Goal: Information Seeking & Learning: Understand process/instructions

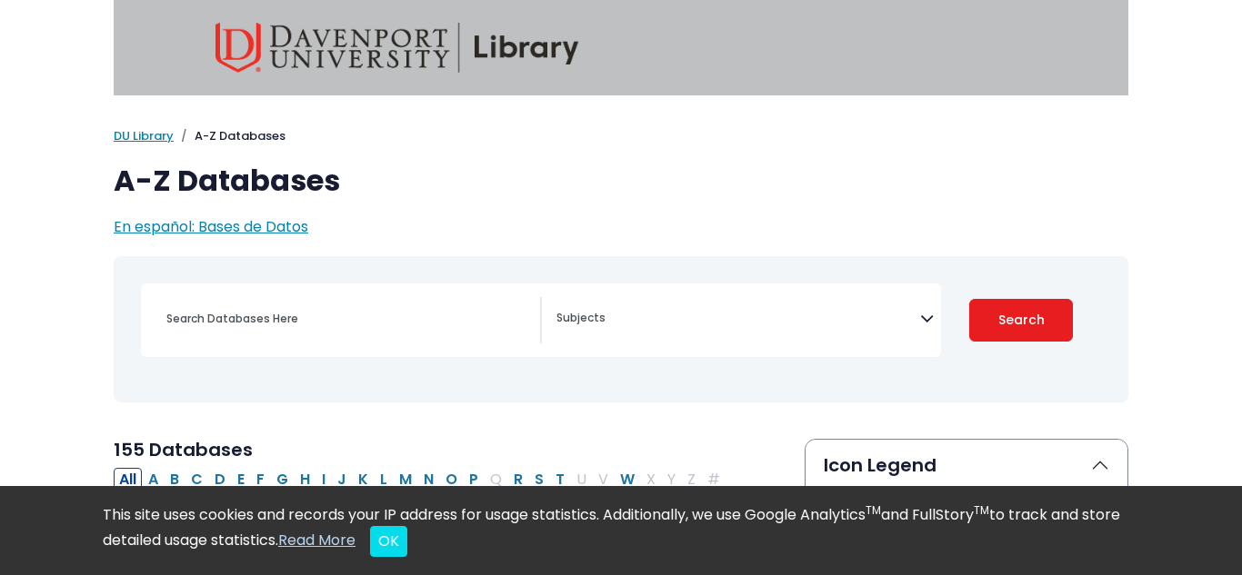
select select "Database Subject Filter"
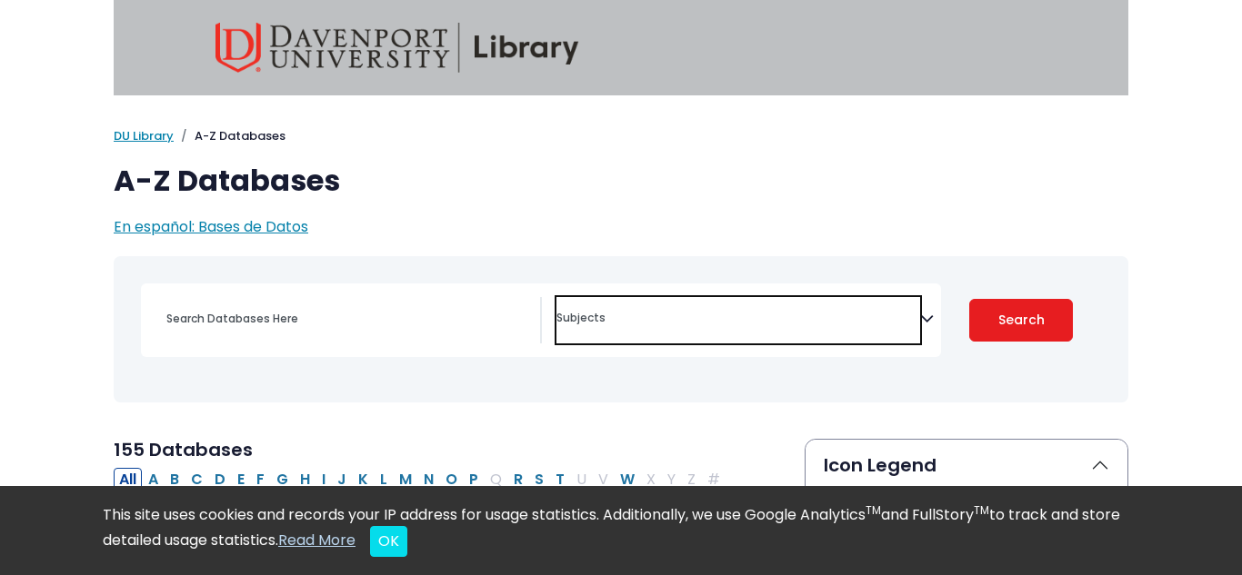
click at [612, 328] on span "Search filters" at bounding box center [738, 320] width 364 height 46
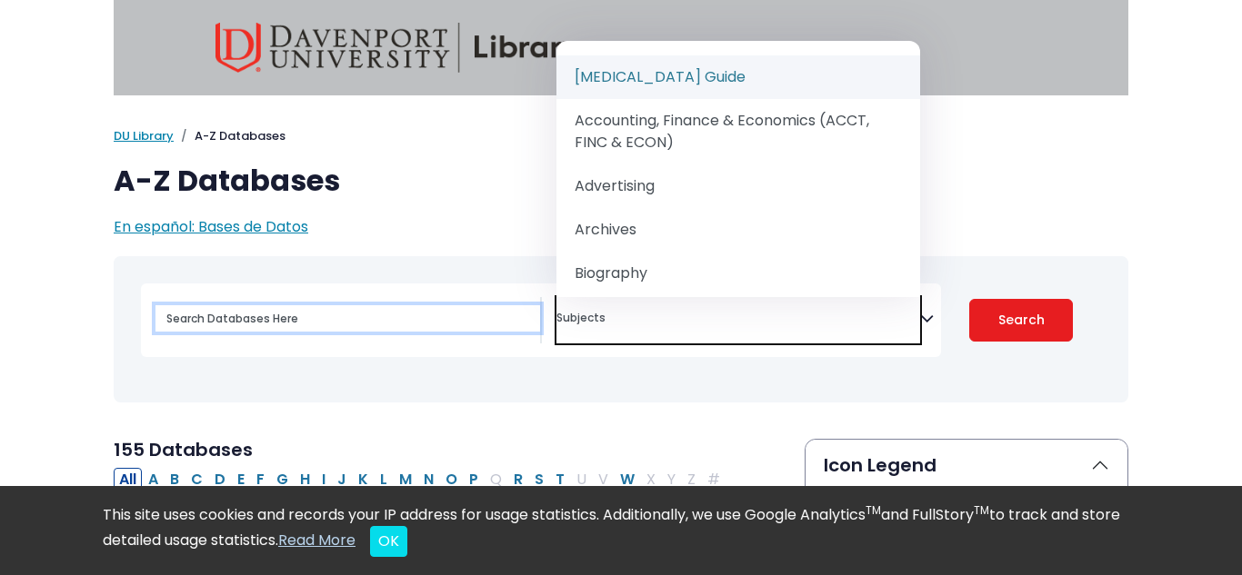
click at [394, 323] on input "Search database by title or keyword" at bounding box center [347, 318] width 384 height 26
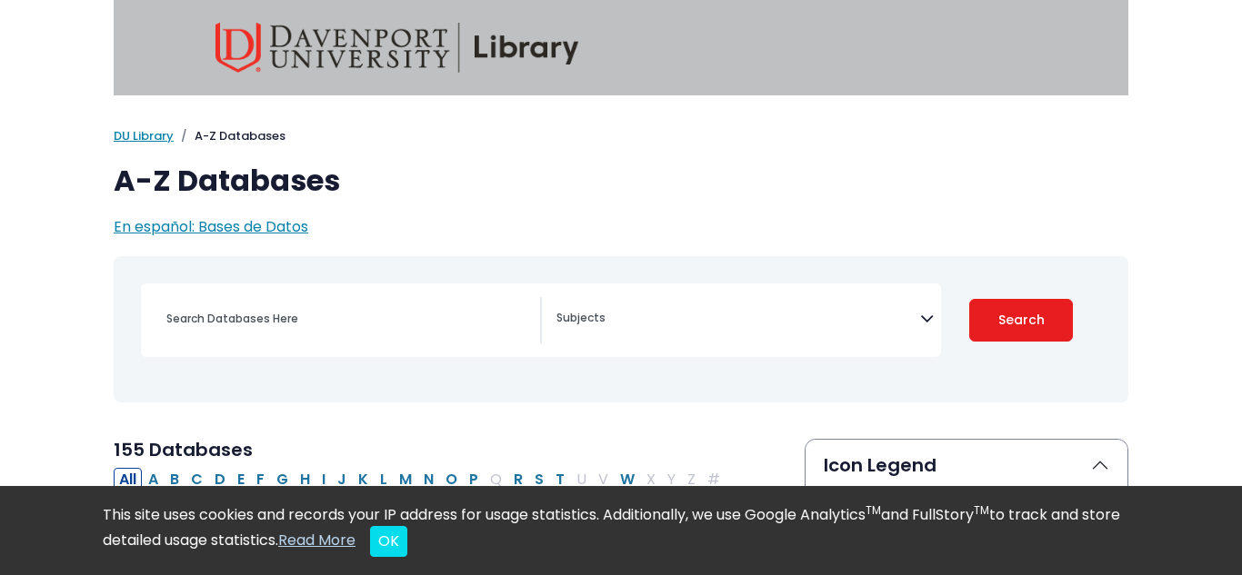
click at [443, 157] on div "My Davenport DU Library Library Guides A-Z Databases A-Z Databases En español: …" at bounding box center [621, 182] width 1036 height 111
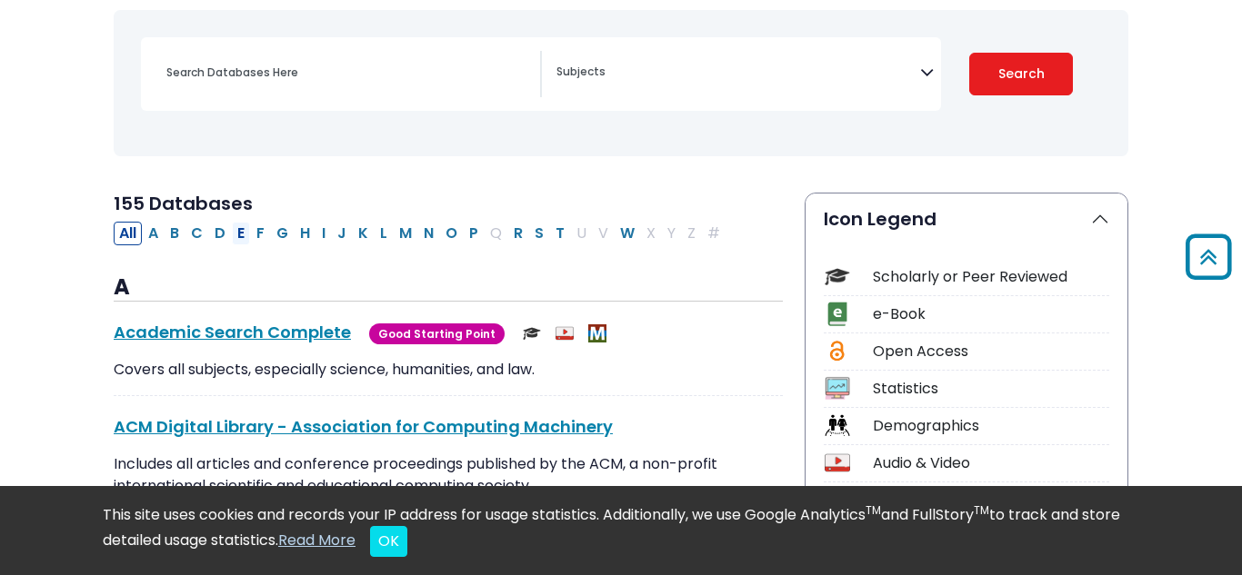
scroll to position [218, 0]
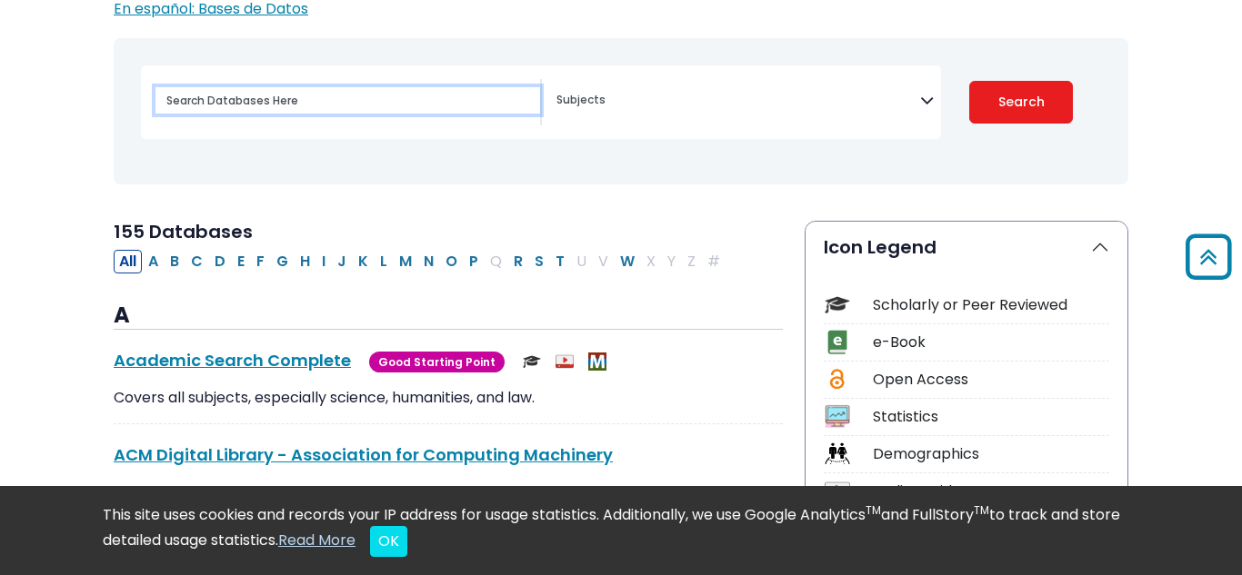
click at [244, 87] on input "Search database by title or keyword" at bounding box center [347, 100] width 384 height 26
type input "importancr"
type input "importance of sleep"
click at [969, 81] on button "Search" at bounding box center [1021, 102] width 104 height 43
select select "Database Subject Filter"
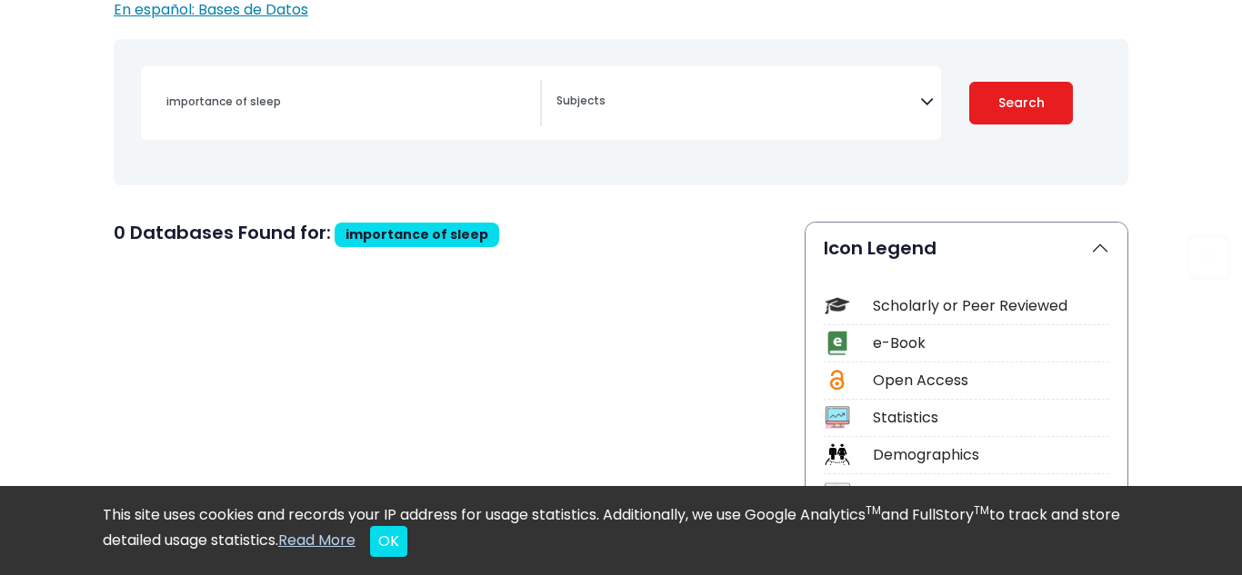
scroll to position [218, 0]
select select "Database Subject Filter"
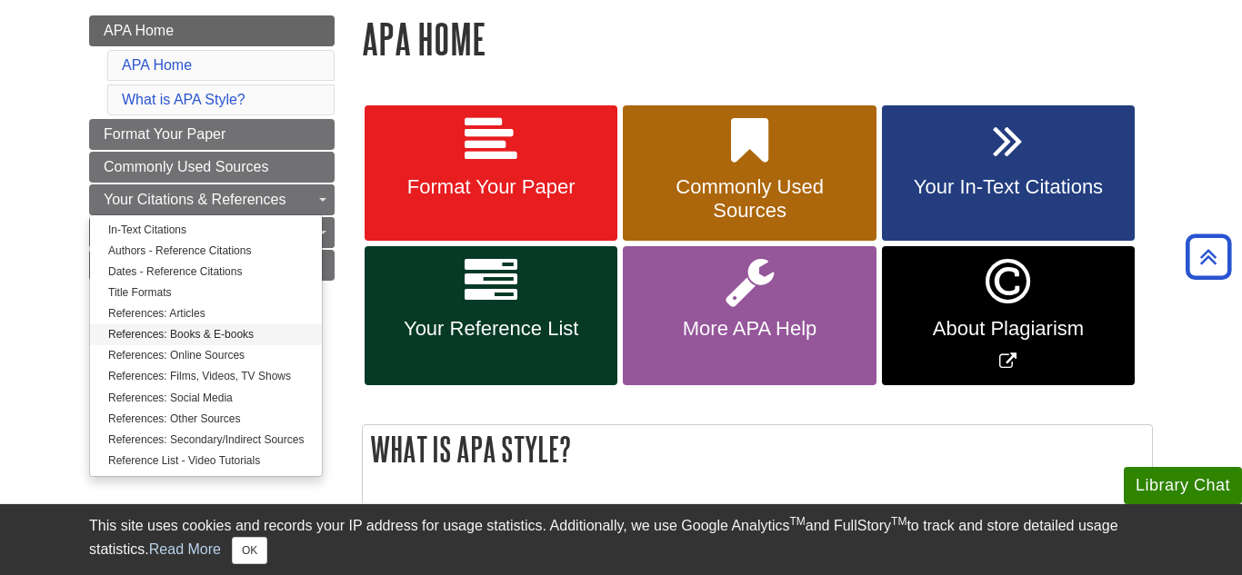
scroll to position [291, 0]
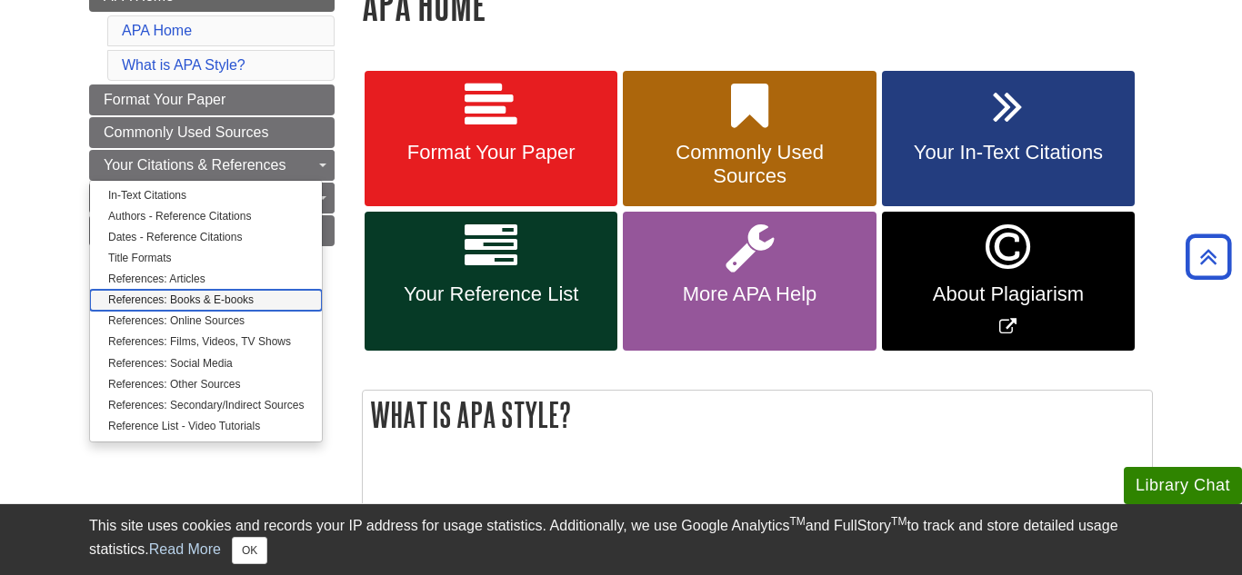
click at [172, 298] on link "References: Books & E-books" at bounding box center [206, 300] width 232 height 21
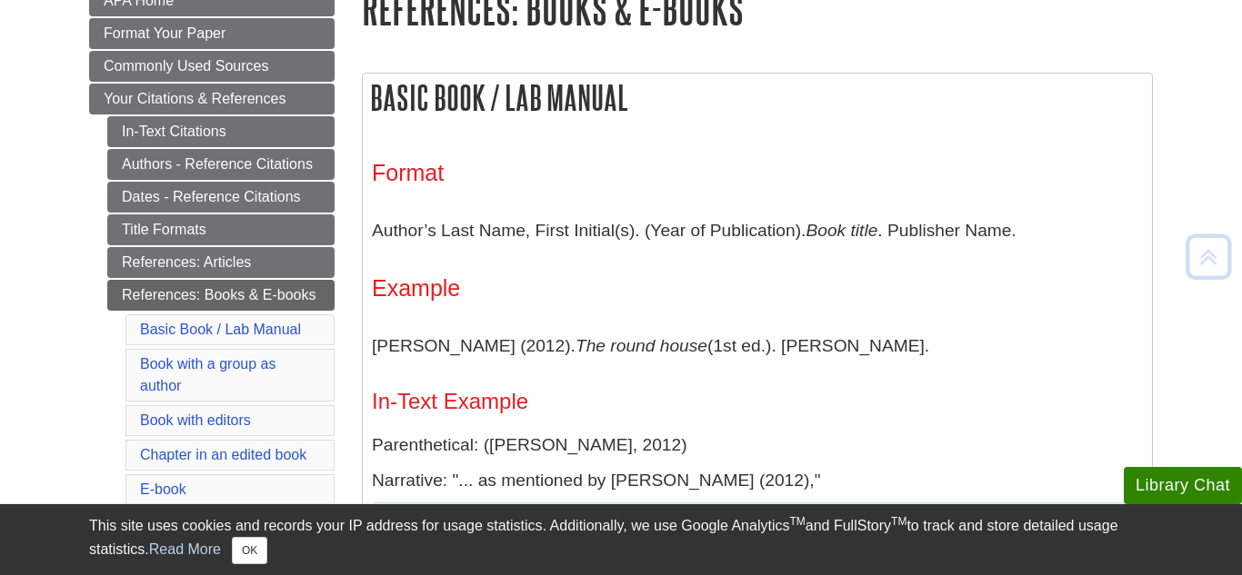
scroll to position [291, 0]
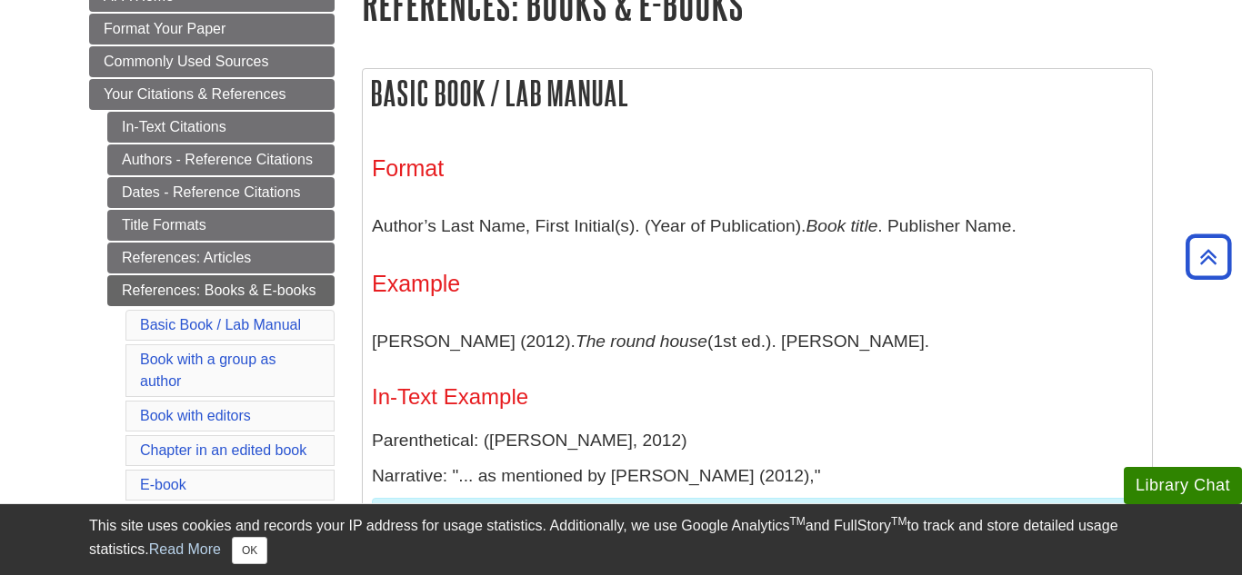
click at [89, 347] on li "Your Citations & References In-Text Citations Authors - Reference Citations Dat…" at bounding box center [211, 551] width 245 height 945
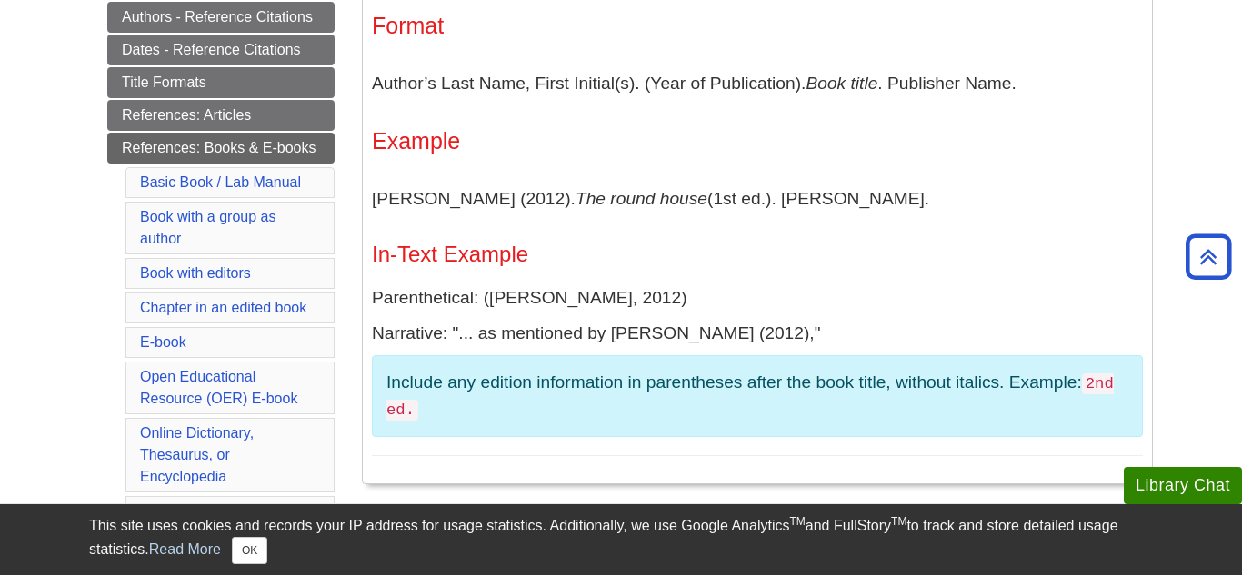
scroll to position [436, 0]
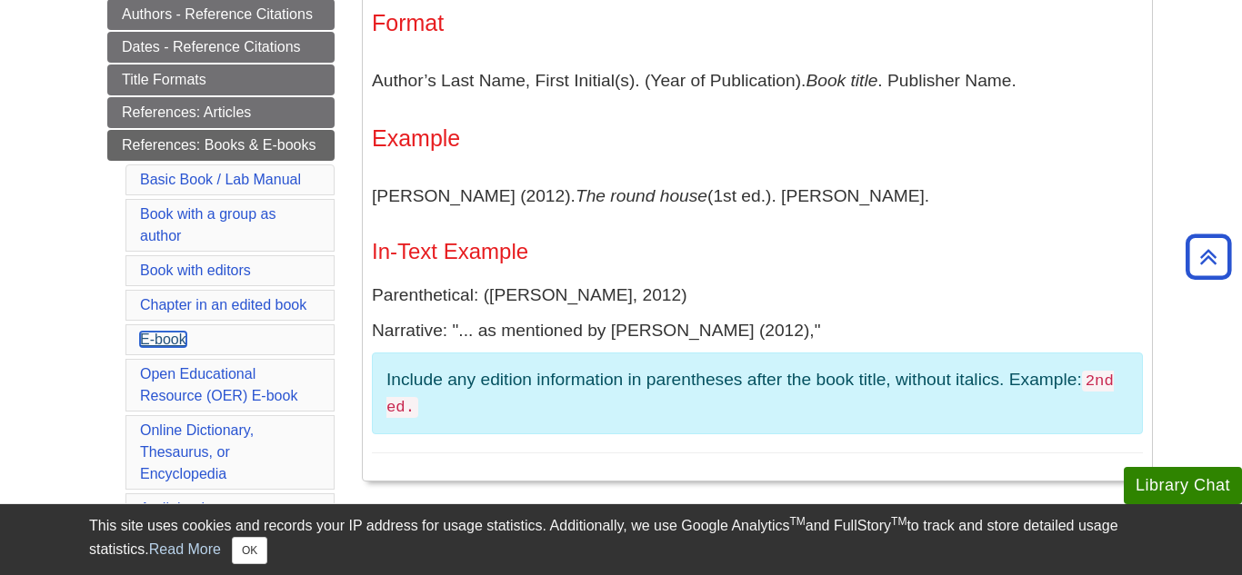
click at [175, 332] on link "E-book" at bounding box center [163, 339] width 46 height 15
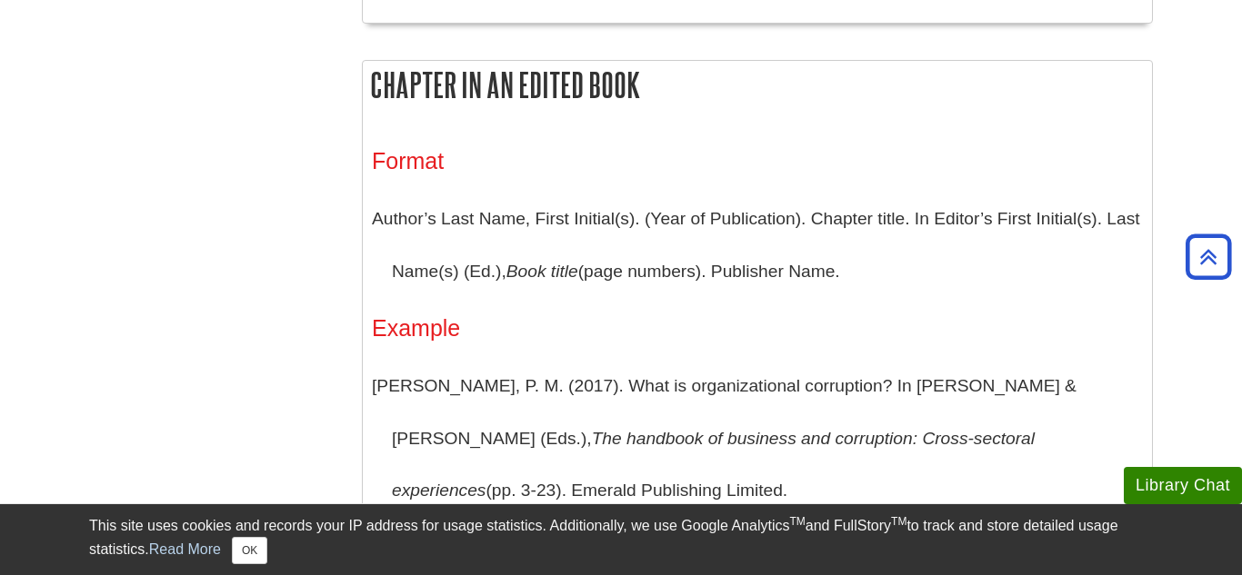
scroll to position [2192, 0]
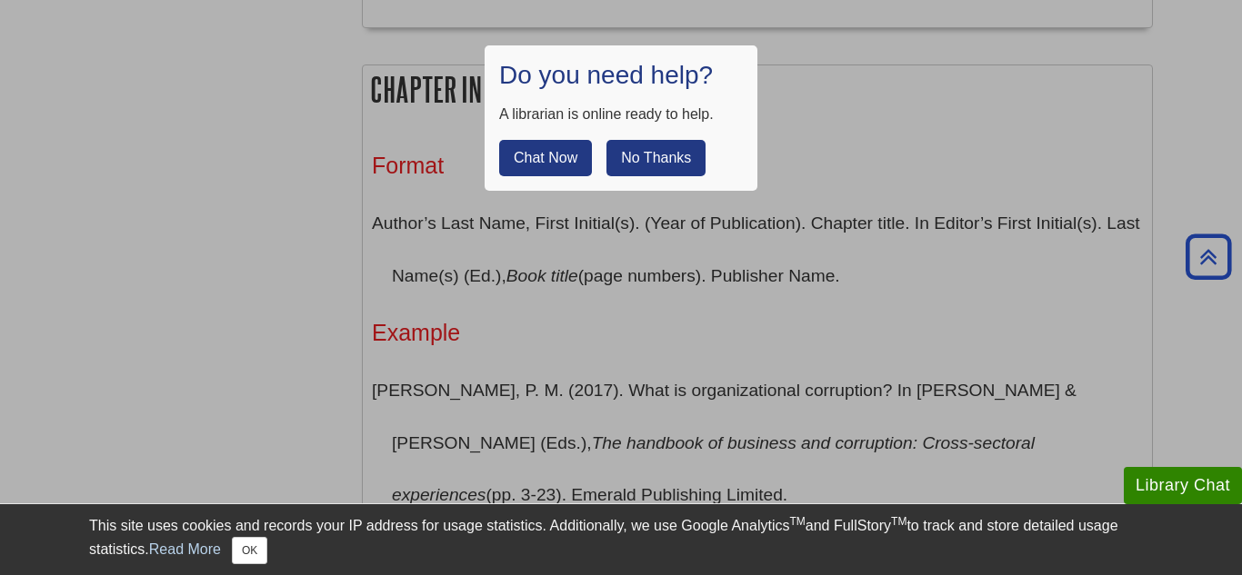
click at [668, 155] on button "No Thanks" at bounding box center [655, 158] width 99 height 36
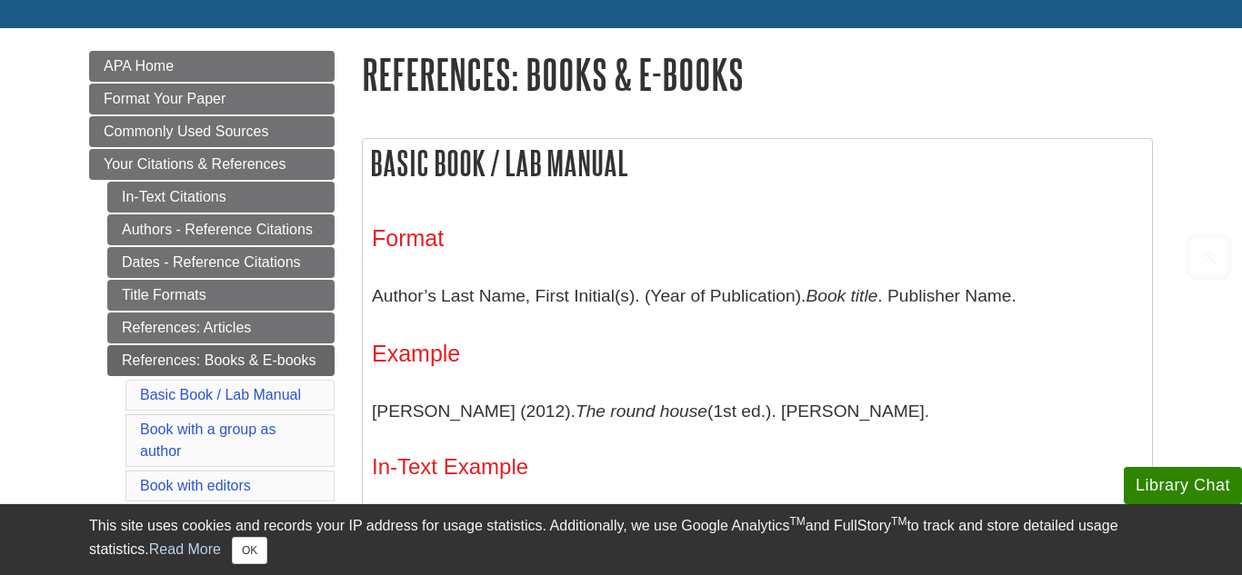
scroll to position [270, 0]
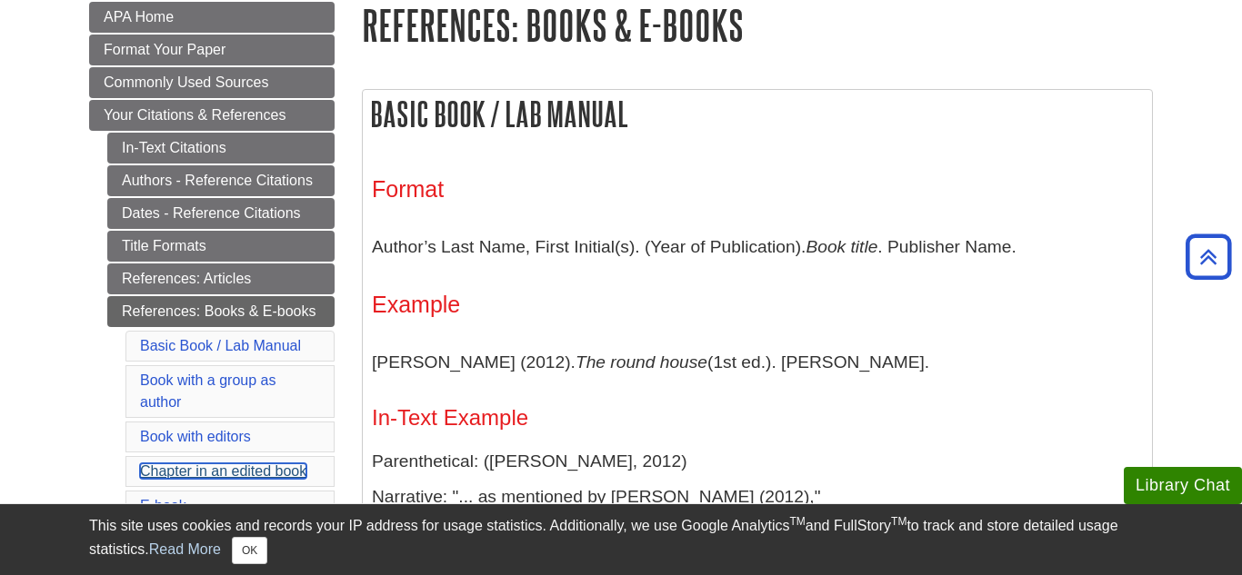
click at [220, 464] on link "Chapter in an edited book" at bounding box center [223, 471] width 166 height 15
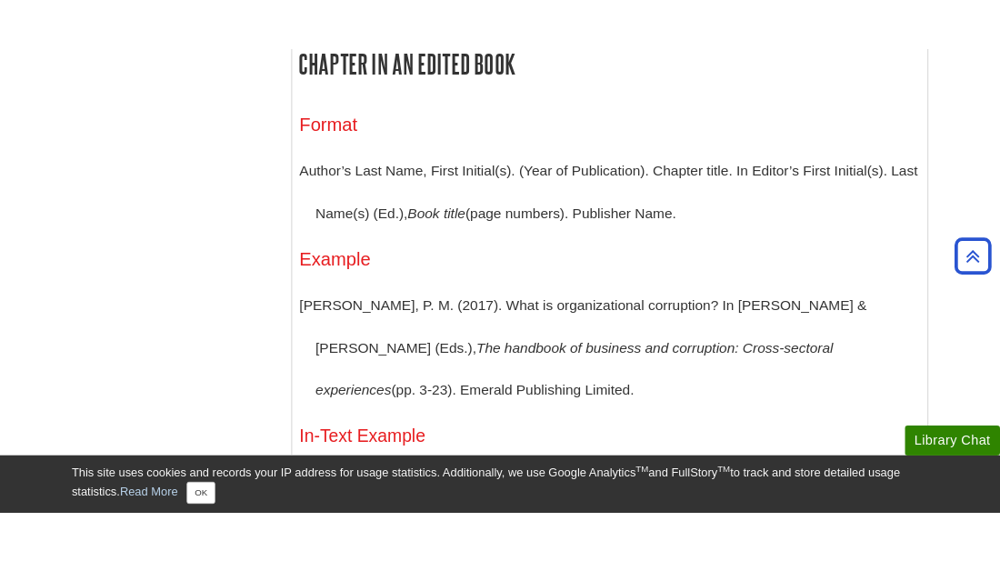
scroll to position [2300, 0]
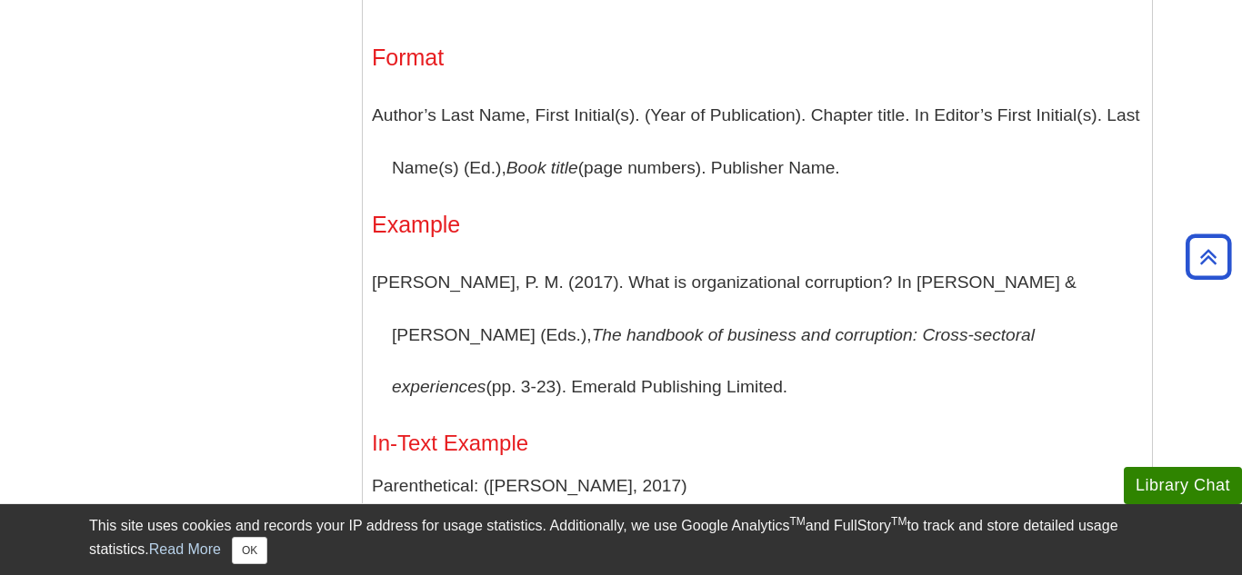
click at [622, 237] on h3 "Example" at bounding box center [757, 225] width 771 height 26
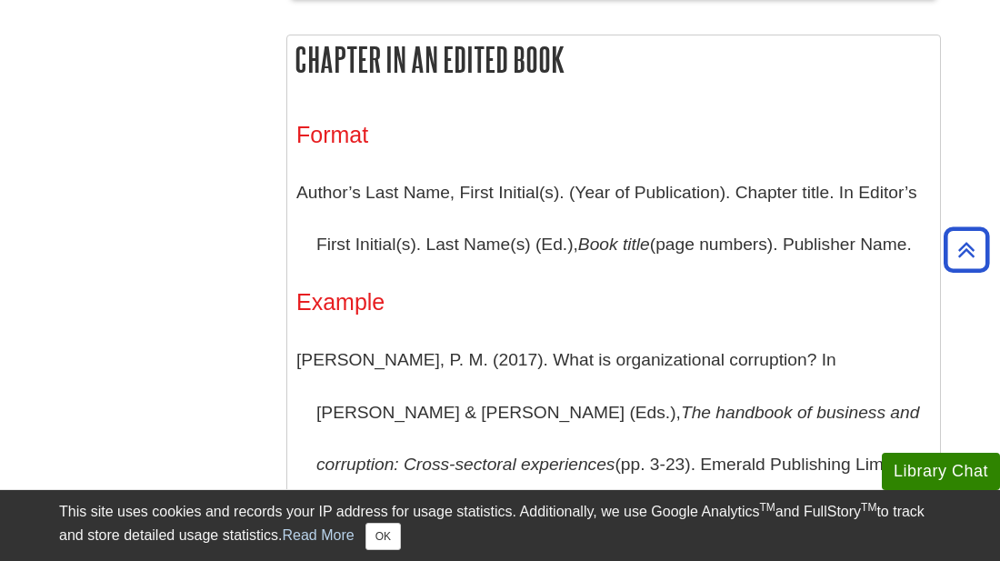
click at [564, 66] on h2 "Chapter in an edited book" at bounding box center [613, 59] width 653 height 48
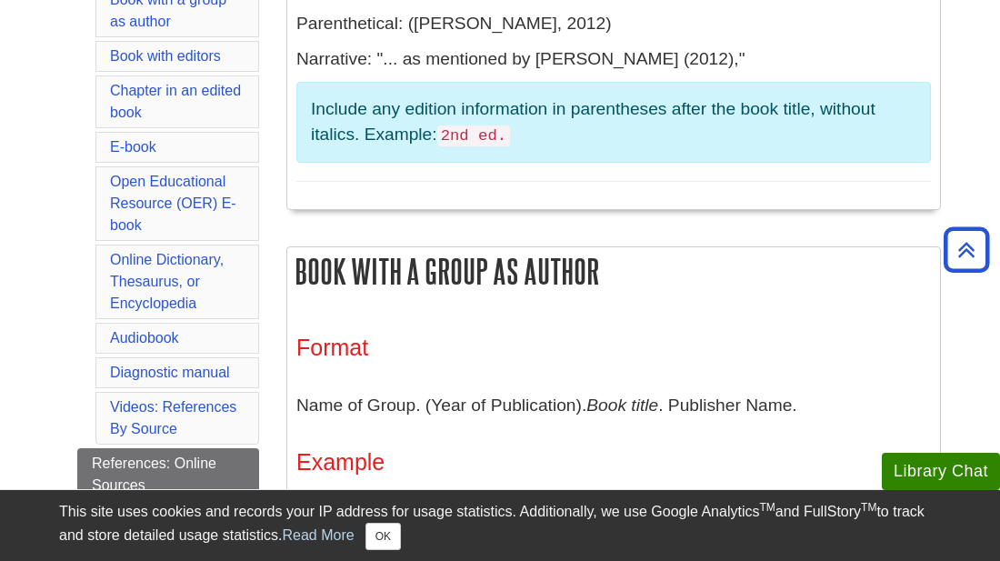
scroll to position [763, 0]
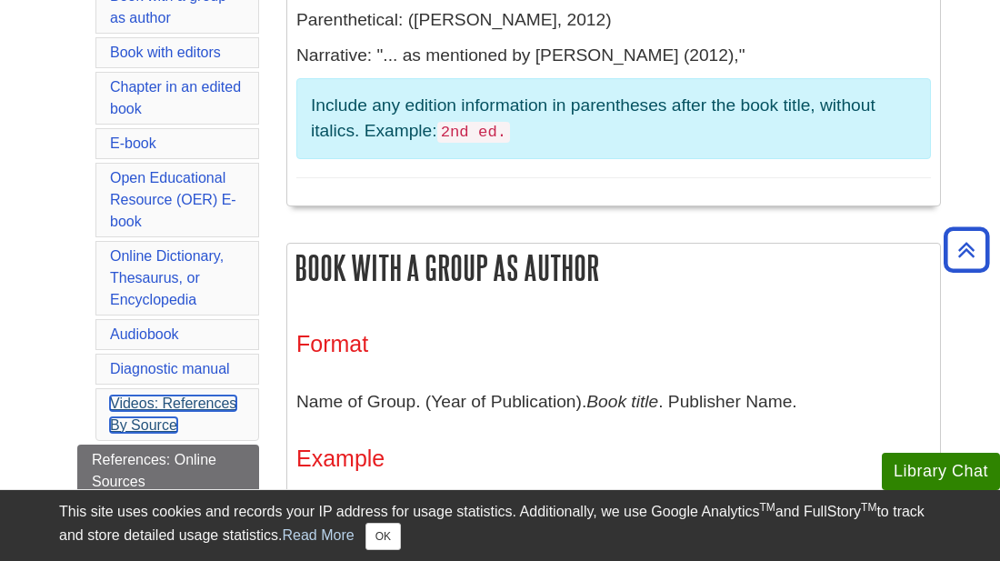
click at [180, 408] on link "Videos: References By Source" at bounding box center [173, 413] width 126 height 37
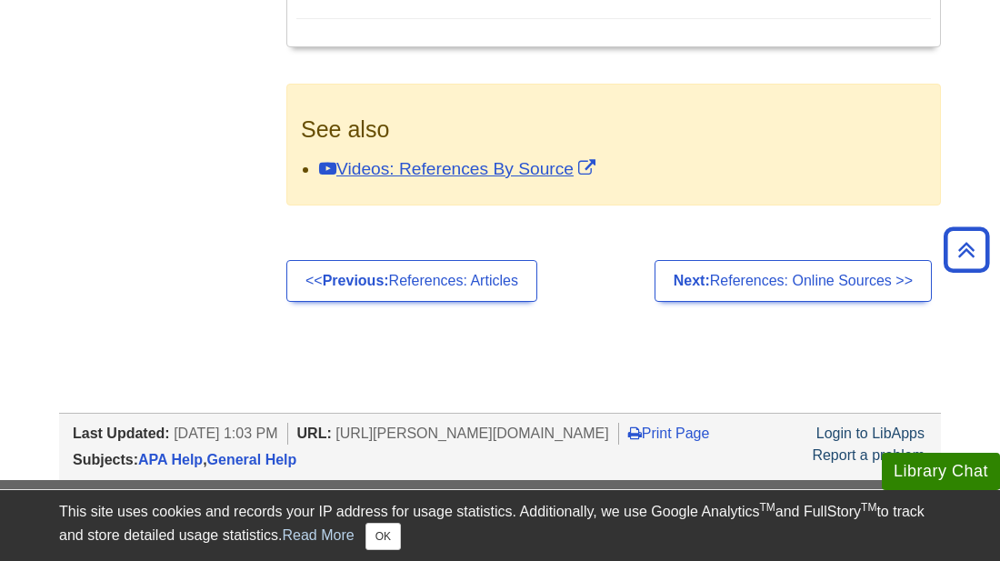
scroll to position [7291, 0]
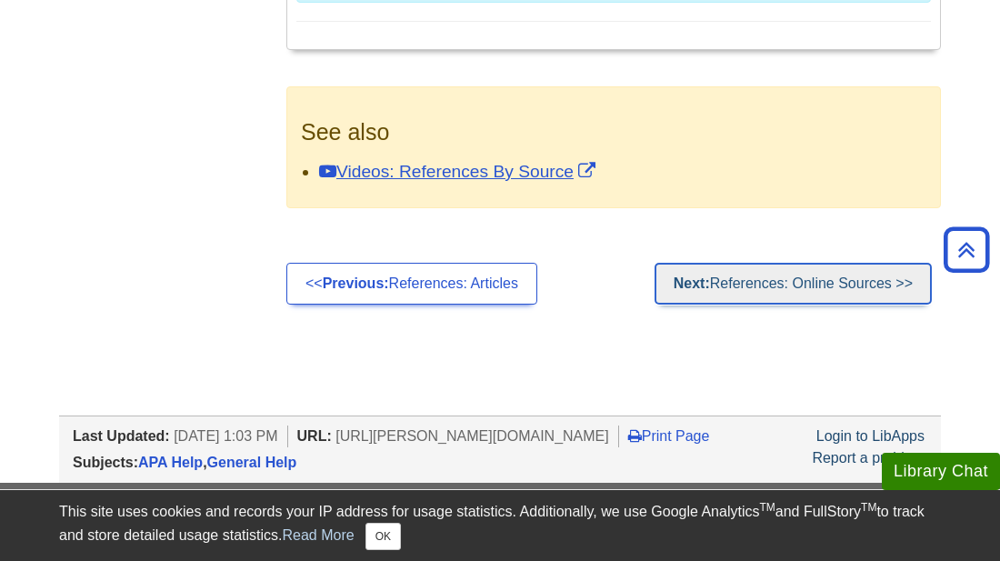
click at [742, 304] on link "Next: References: Online Sources >>" at bounding box center [792, 284] width 277 height 42
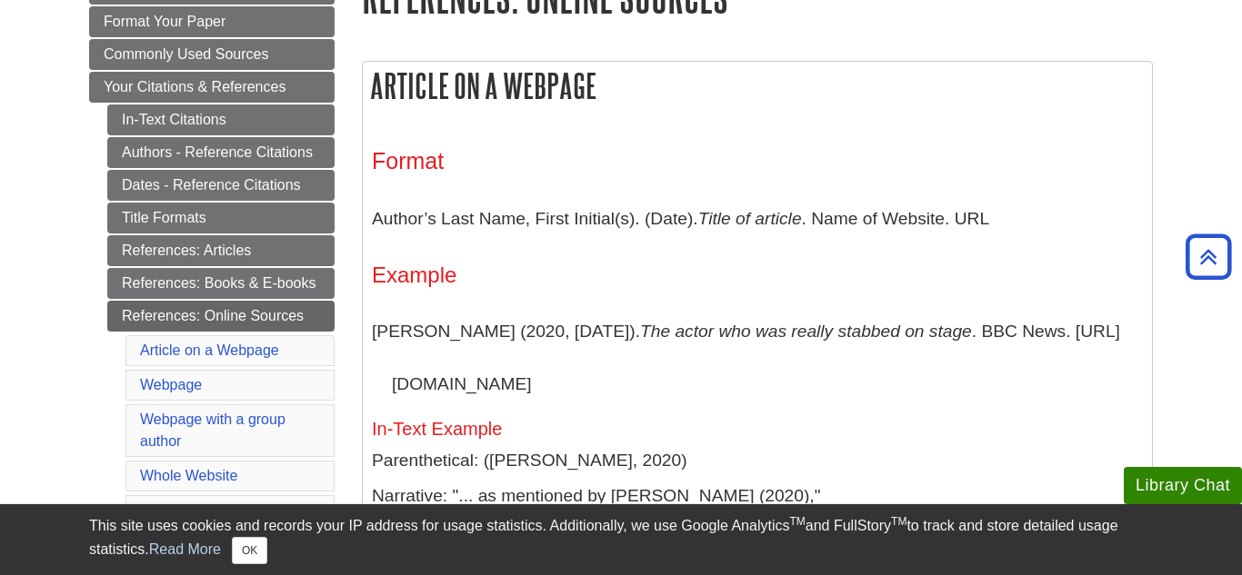
scroll to position [268, 0]
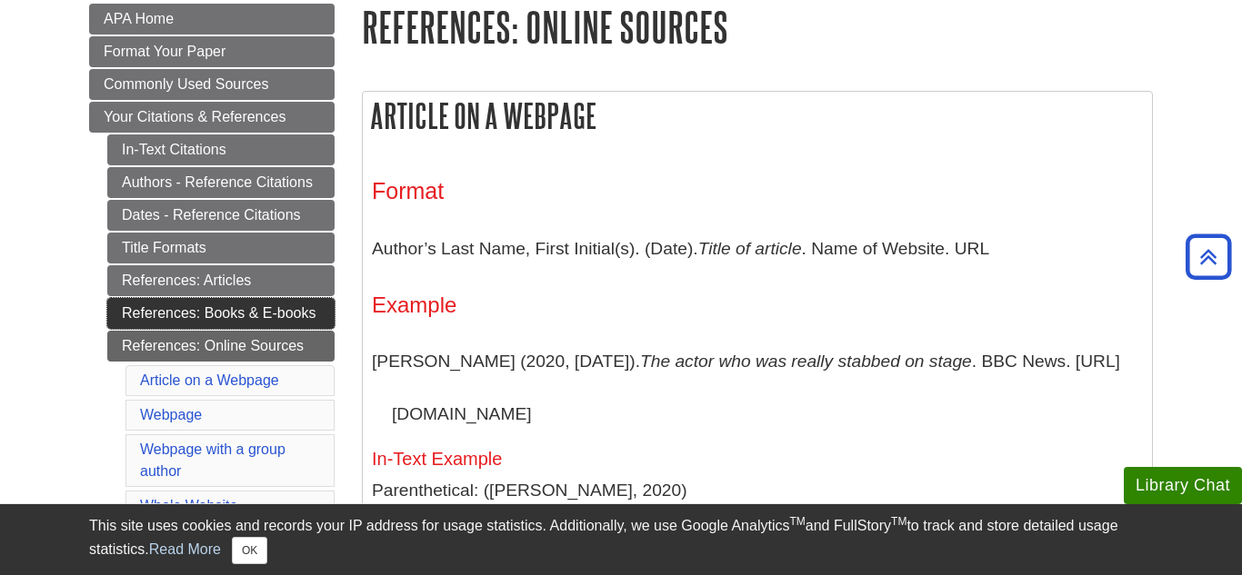
click at [232, 310] on link "References: Books & E-books" at bounding box center [220, 313] width 227 height 31
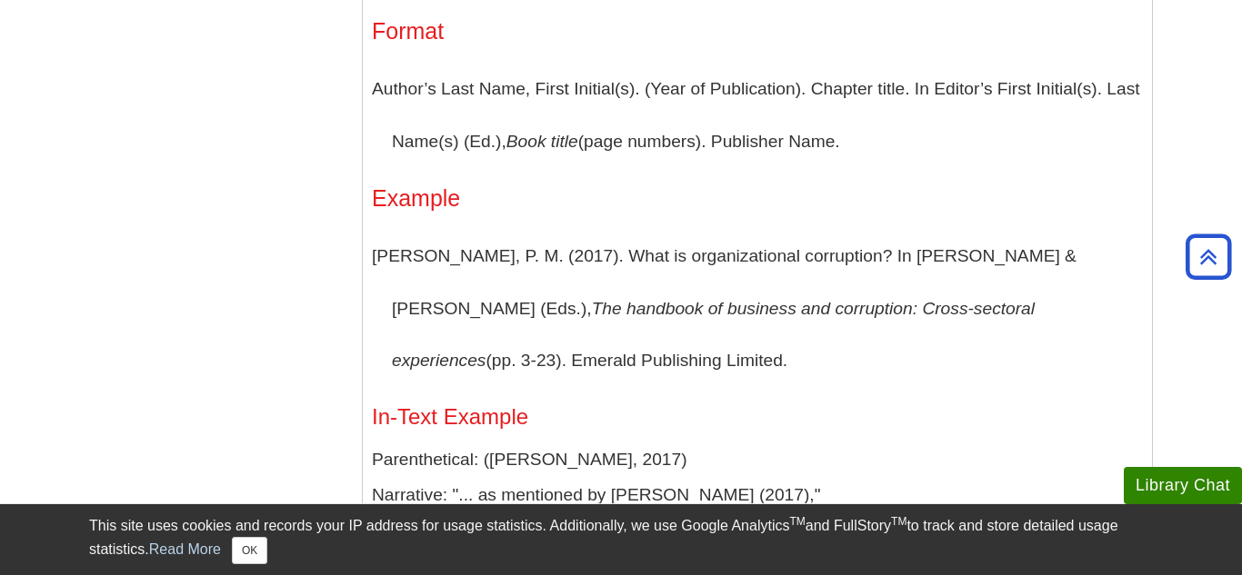
scroll to position [2363, 0]
